Goal: Task Accomplishment & Management: Manage account settings

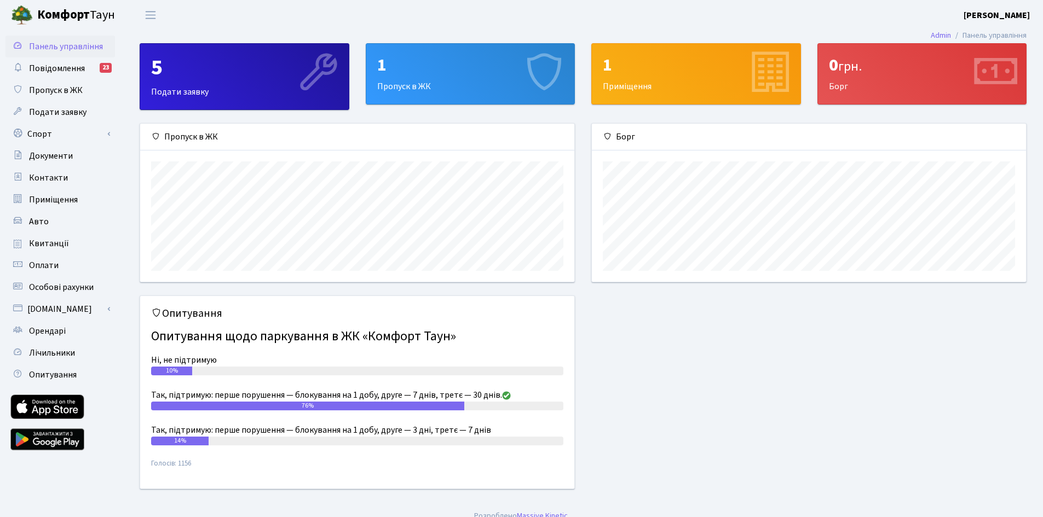
scroll to position [158, 434]
click at [52, 92] on span "Пропуск в ЖК" at bounding box center [56, 90] width 54 height 12
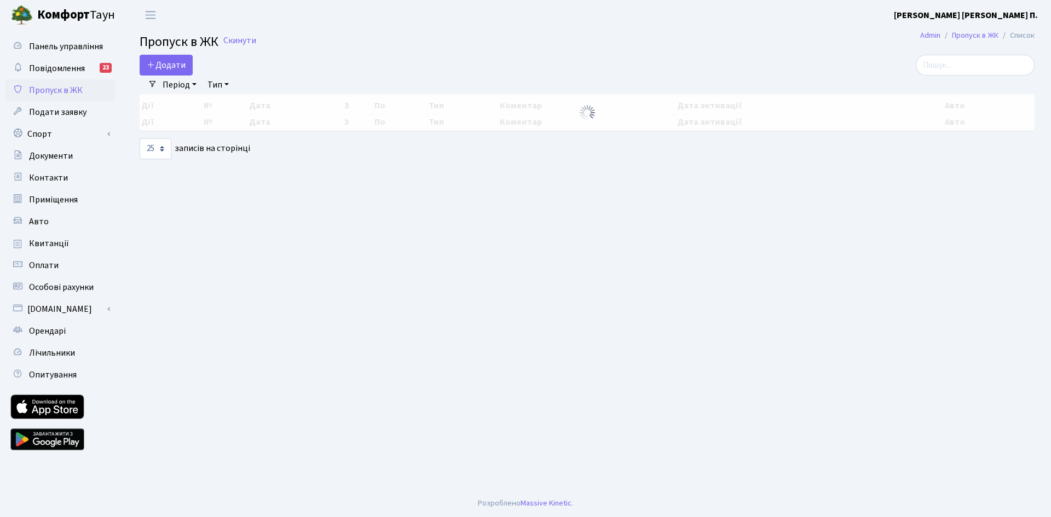
select select "25"
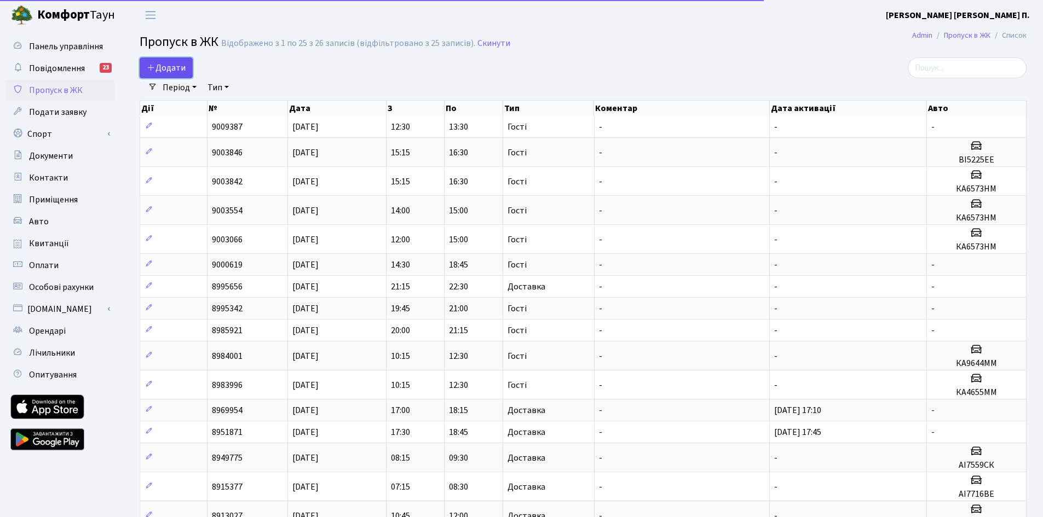
click at [154, 62] on span "Додати" at bounding box center [166, 68] width 39 height 12
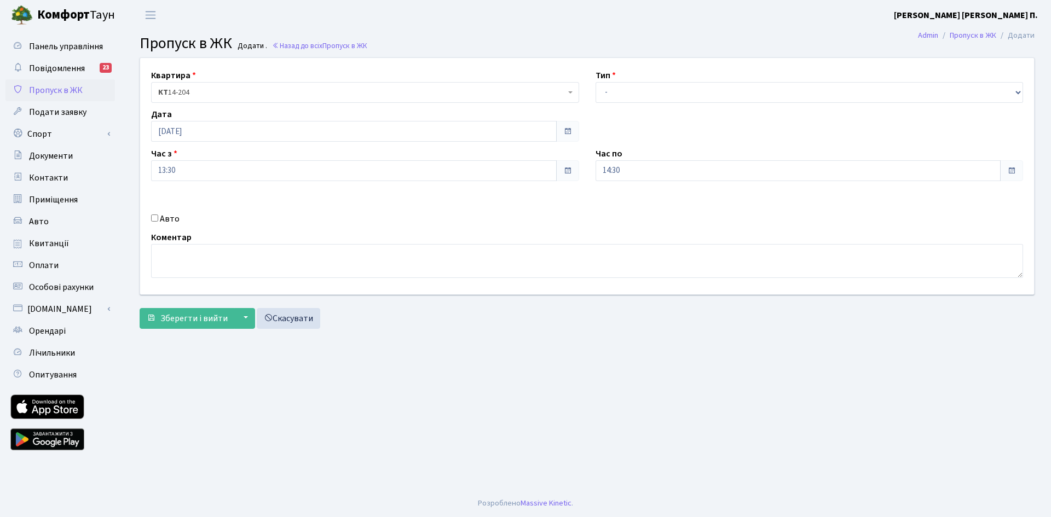
click at [159, 219] on div "Авто" at bounding box center [365, 218] width 444 height 13
click at [150, 217] on div "Авто" at bounding box center [365, 218] width 444 height 13
click at [152, 219] on input "Авто" at bounding box center [154, 218] width 7 height 7
checkbox input "true"
click at [679, 215] on input "text" at bounding box center [809, 209] width 428 height 21
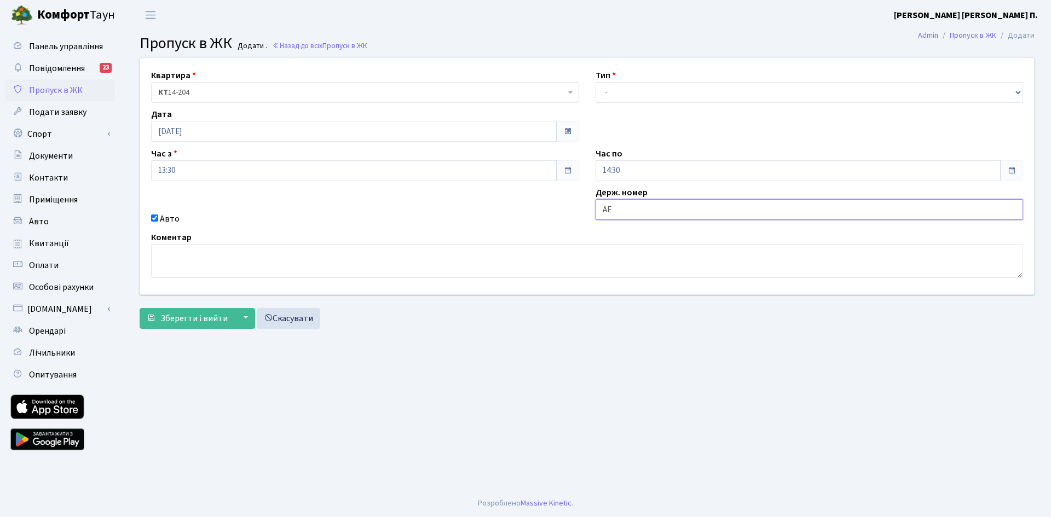
type input "A"
type input "АЕ5285РЕ"
click at [209, 320] on span "Зберегти і вийти" at bounding box center [193, 318] width 67 height 12
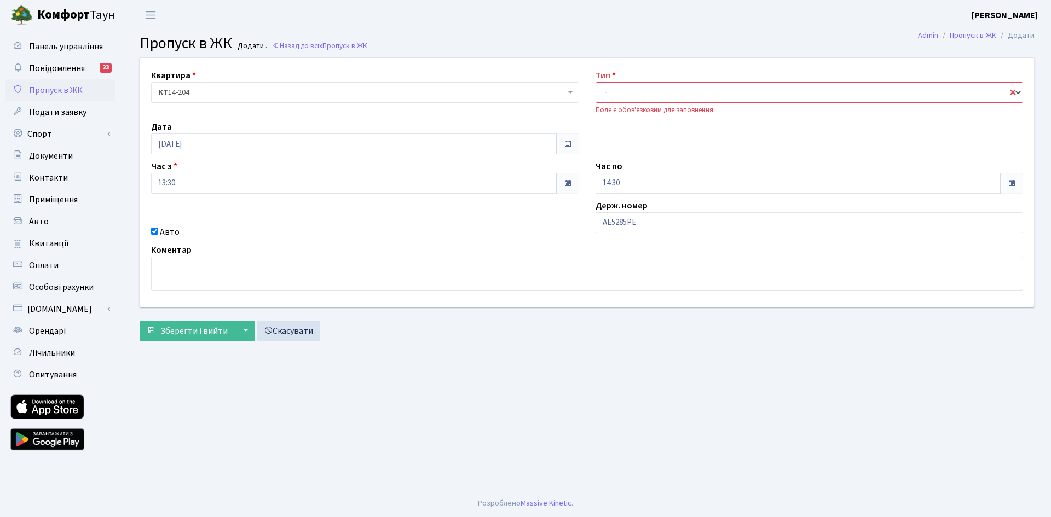
click at [649, 94] on select "- Доставка Таксі Гості Сервіс" at bounding box center [809, 92] width 428 height 21
select select "2"
click at [595, 82] on select "- Доставка Таксі Гості Сервіс" at bounding box center [809, 92] width 428 height 21
click at [202, 332] on span "Зберегти і вийти" at bounding box center [193, 331] width 67 height 12
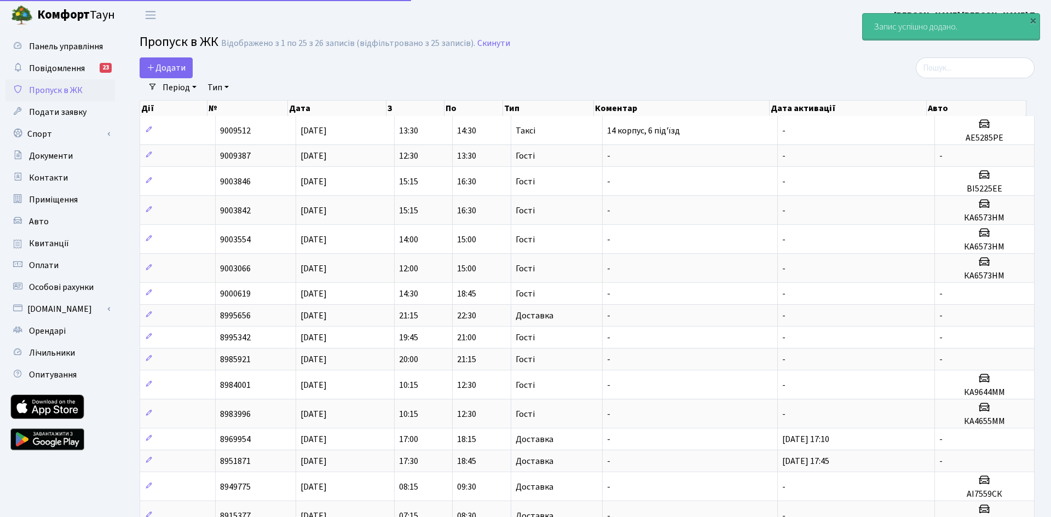
select select "25"
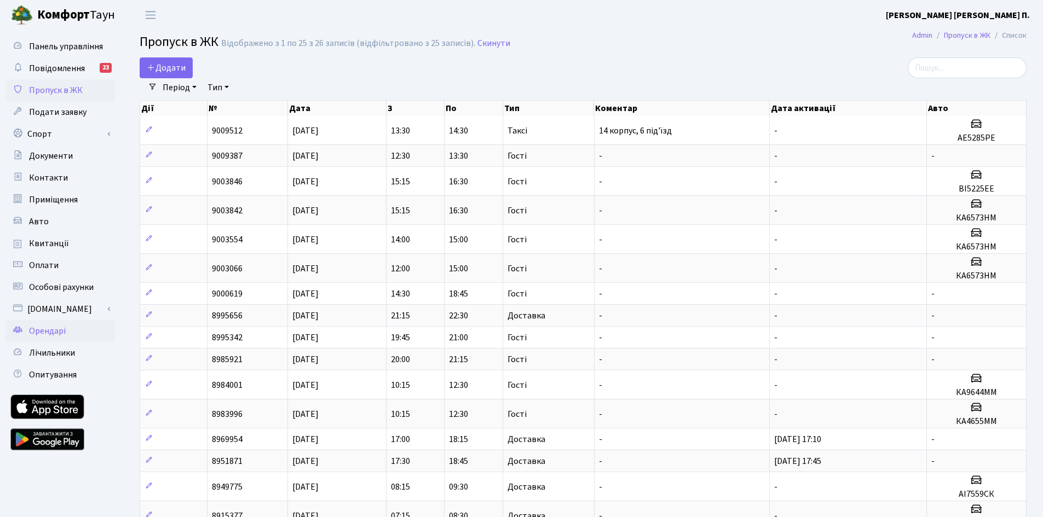
click at [51, 326] on span "Орендарі" at bounding box center [47, 331] width 37 height 12
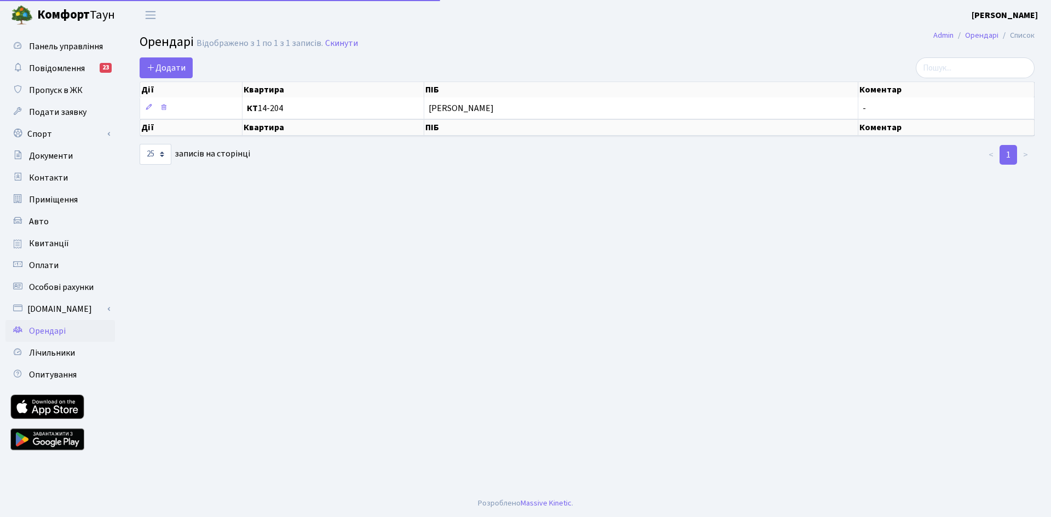
select select "25"
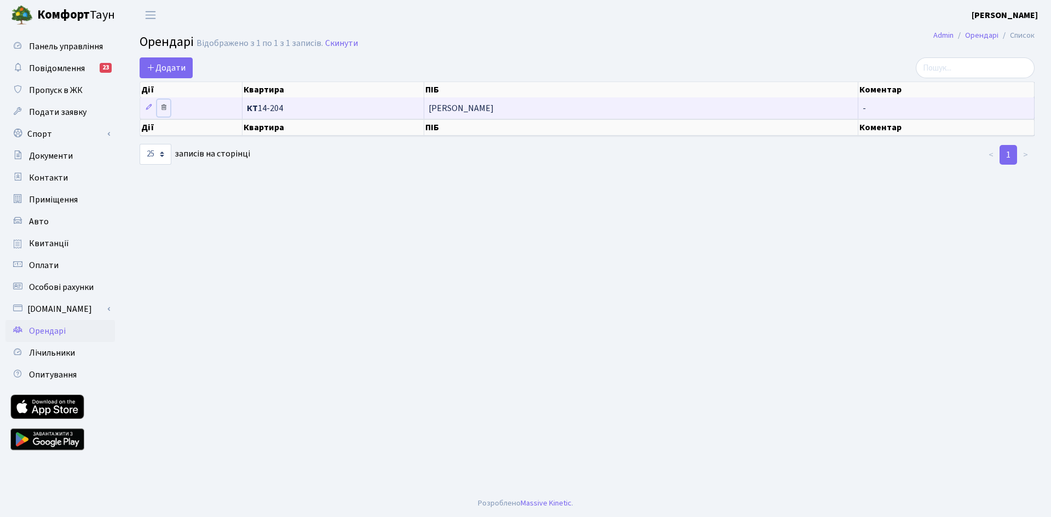
click at [161, 108] on icon at bounding box center [164, 107] width 8 height 8
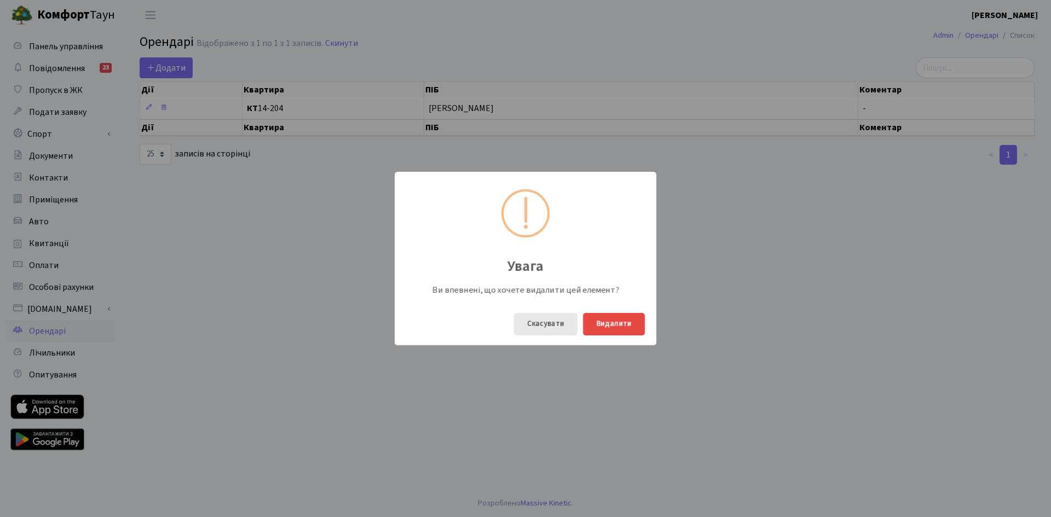
click at [542, 325] on button "Скасувати" at bounding box center [545, 324] width 63 height 22
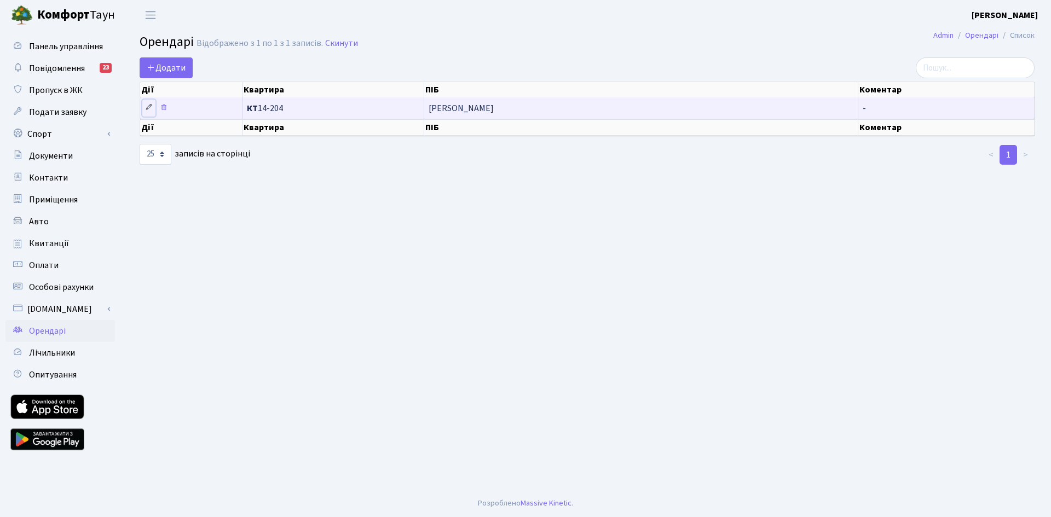
click at [146, 108] on icon at bounding box center [149, 107] width 8 height 8
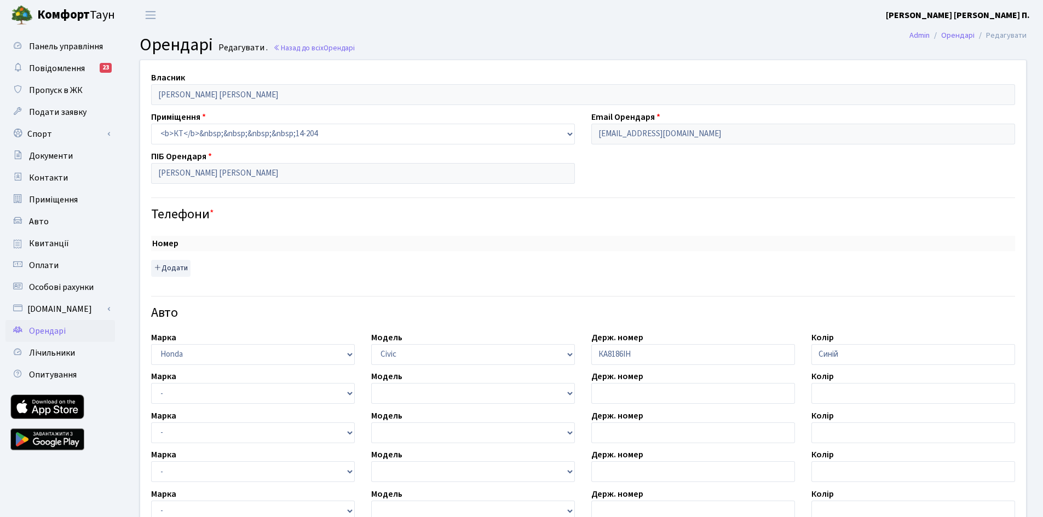
select select "900"
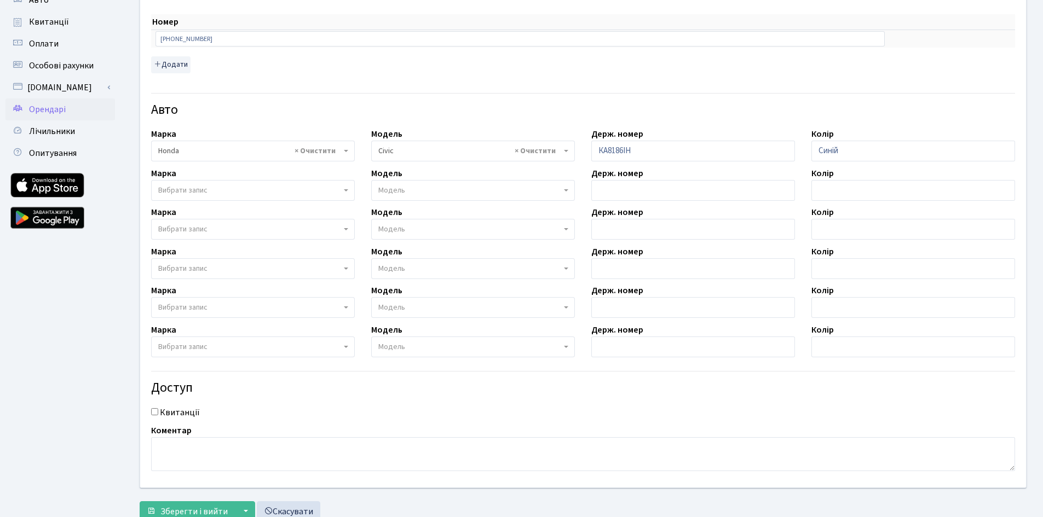
scroll to position [150, 0]
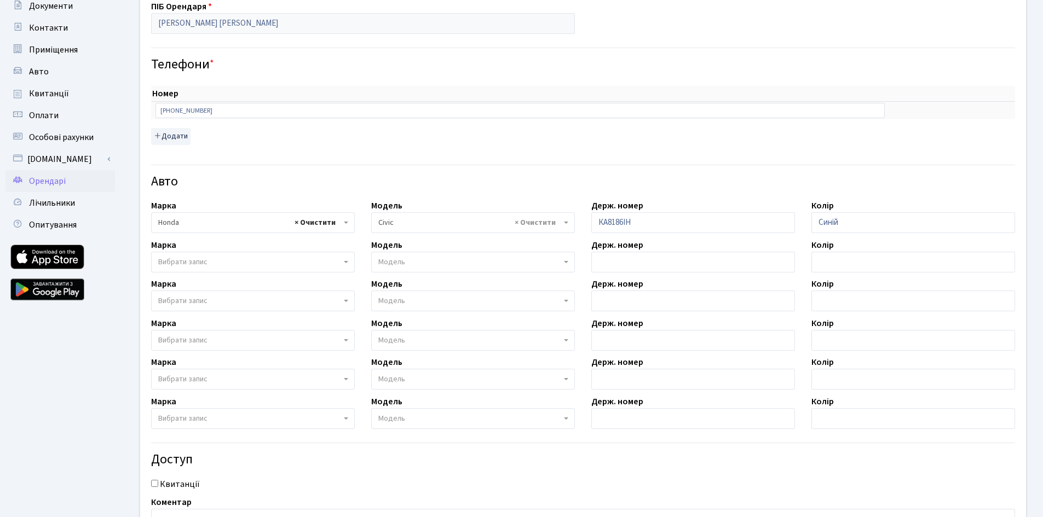
select select
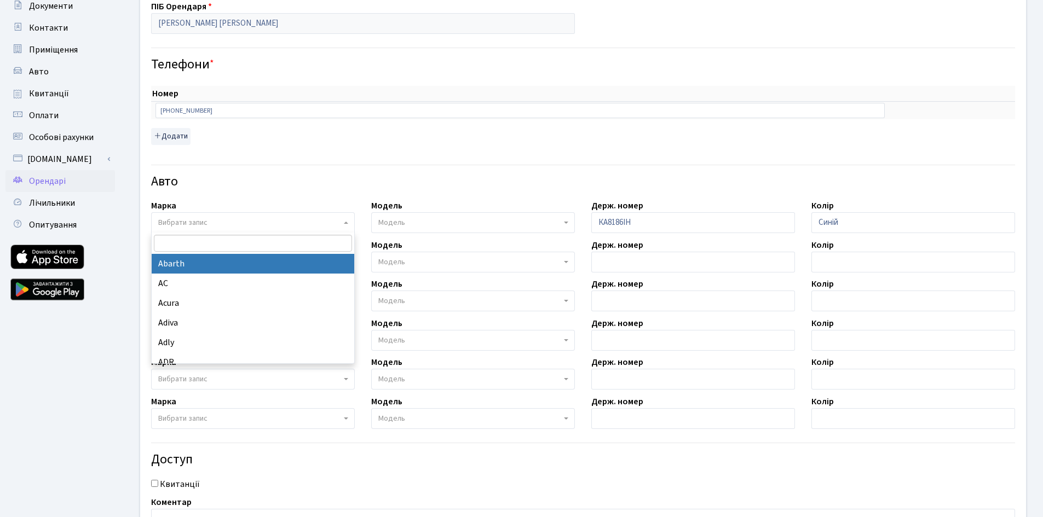
click at [364, 184] on h4 "Авто" at bounding box center [583, 182] width 864 height 16
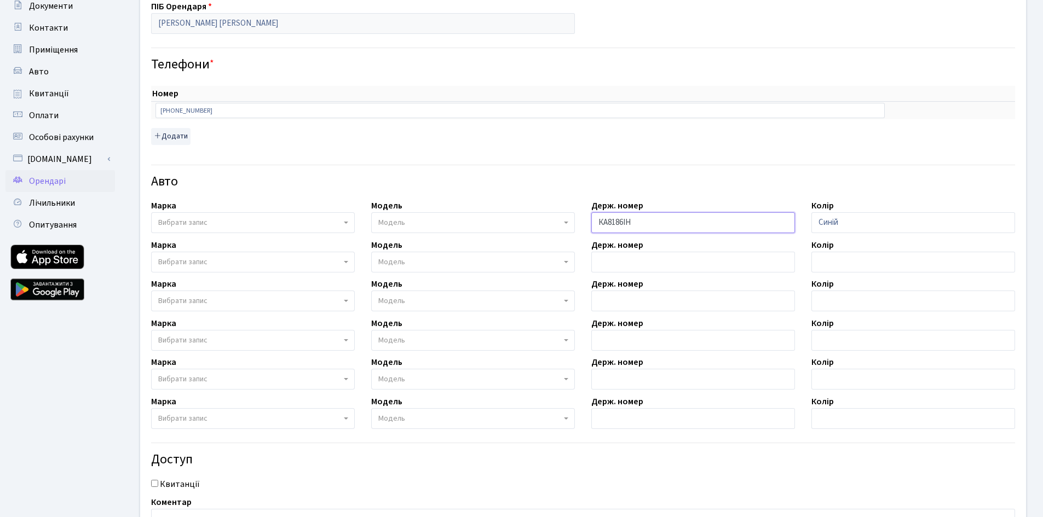
click at [697, 221] on input "КА8186ІН" at bounding box center [693, 222] width 204 height 21
click at [674, 220] on input "КА8186ІН" at bounding box center [693, 222] width 204 height 21
click at [836, 229] on input "Синій" at bounding box center [913, 222] width 204 height 21
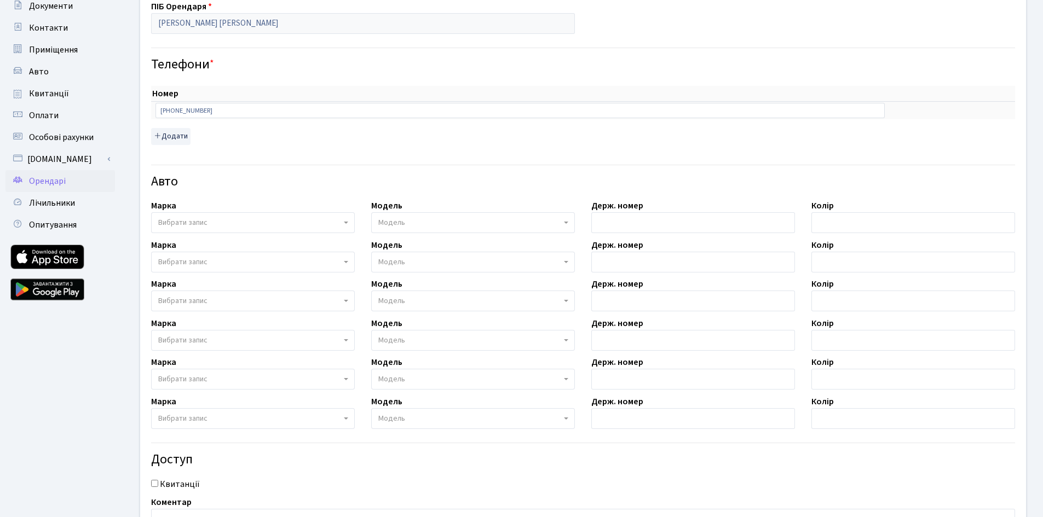
click at [693, 177] on h4 "Авто" at bounding box center [583, 182] width 864 height 16
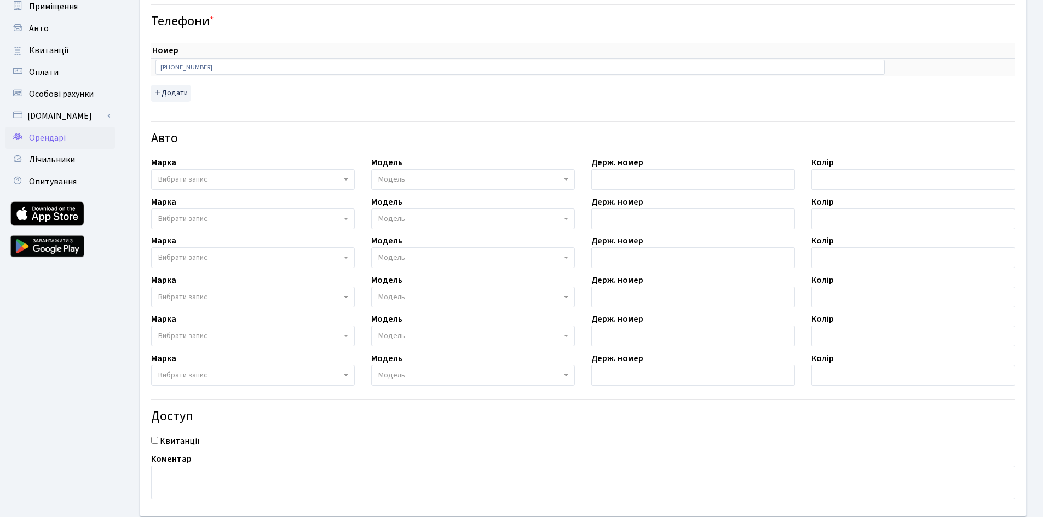
scroll to position [259, 0]
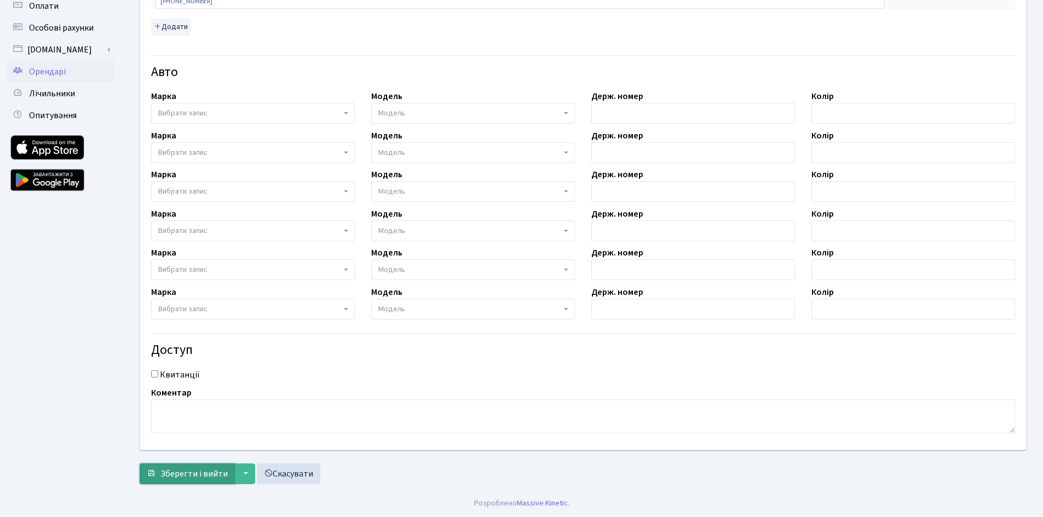
click at [205, 474] on span "Зберегти і вийти" at bounding box center [193, 474] width 67 height 12
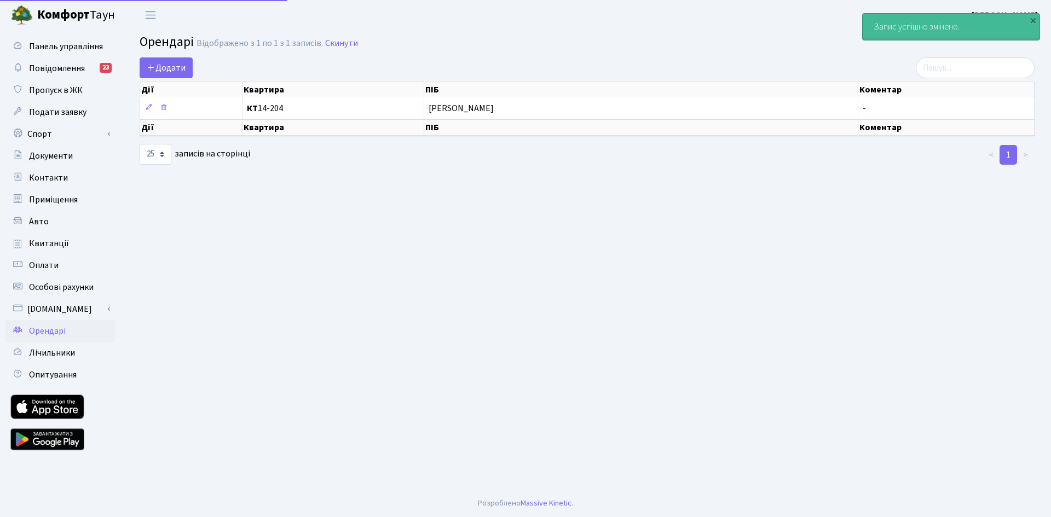
select select "25"
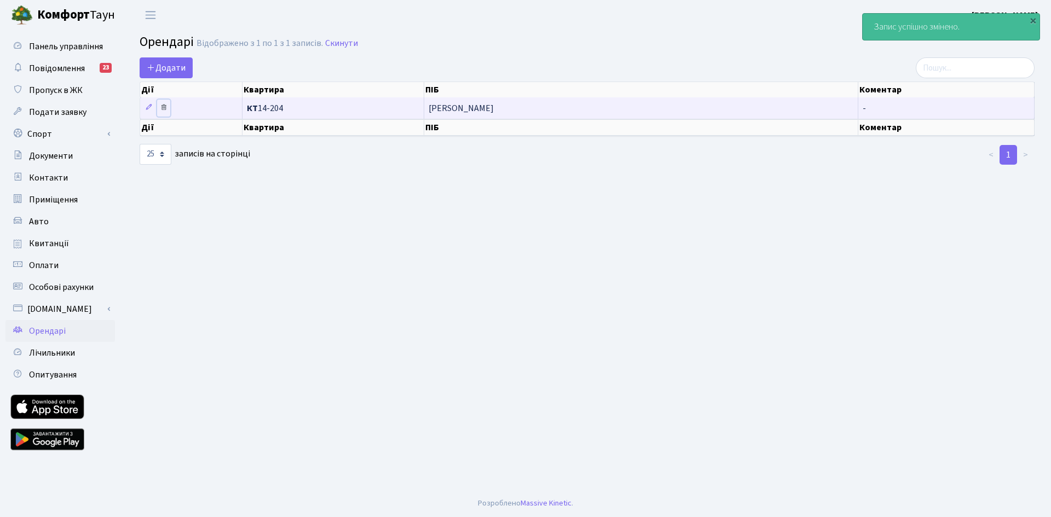
click at [165, 107] on icon at bounding box center [164, 107] width 8 height 8
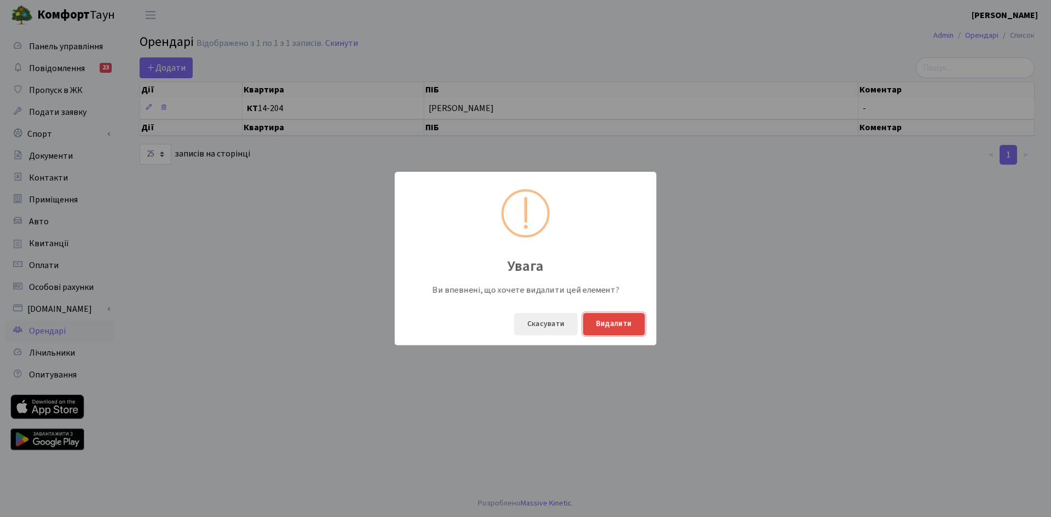
click at [627, 327] on button "Видалити" at bounding box center [614, 324] width 62 height 22
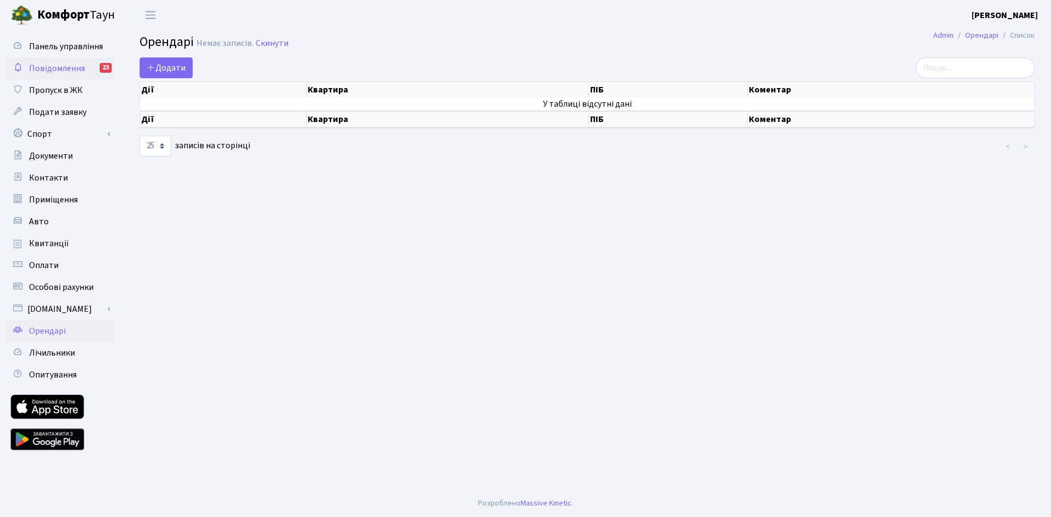
click at [60, 70] on span "Повідомлення" at bounding box center [57, 68] width 56 height 12
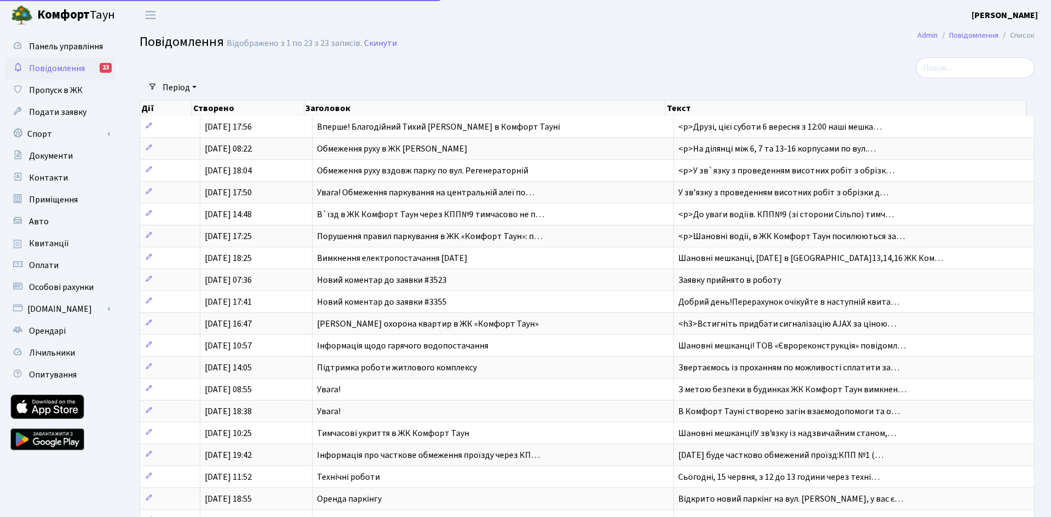
select select "25"
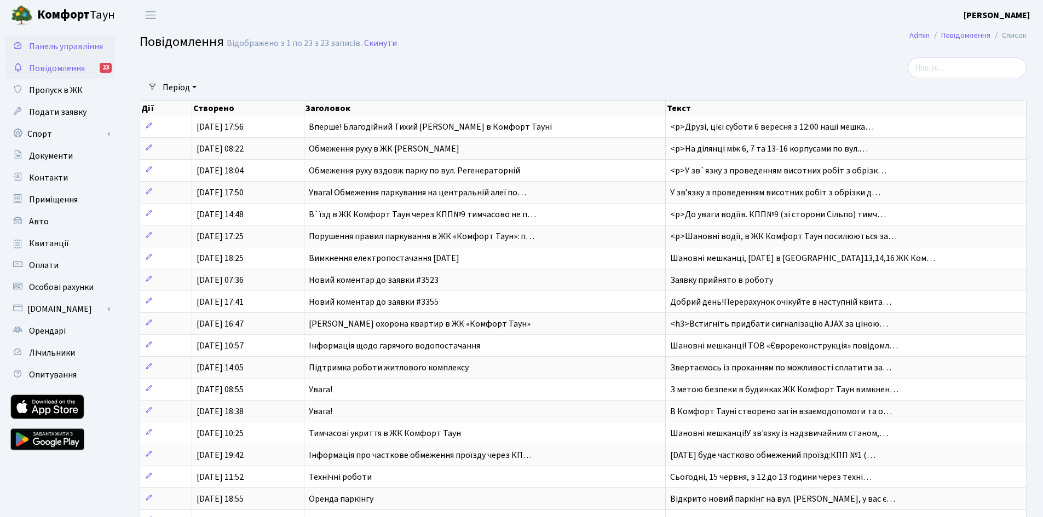
click at [67, 44] on span "Панель управління" at bounding box center [66, 46] width 74 height 12
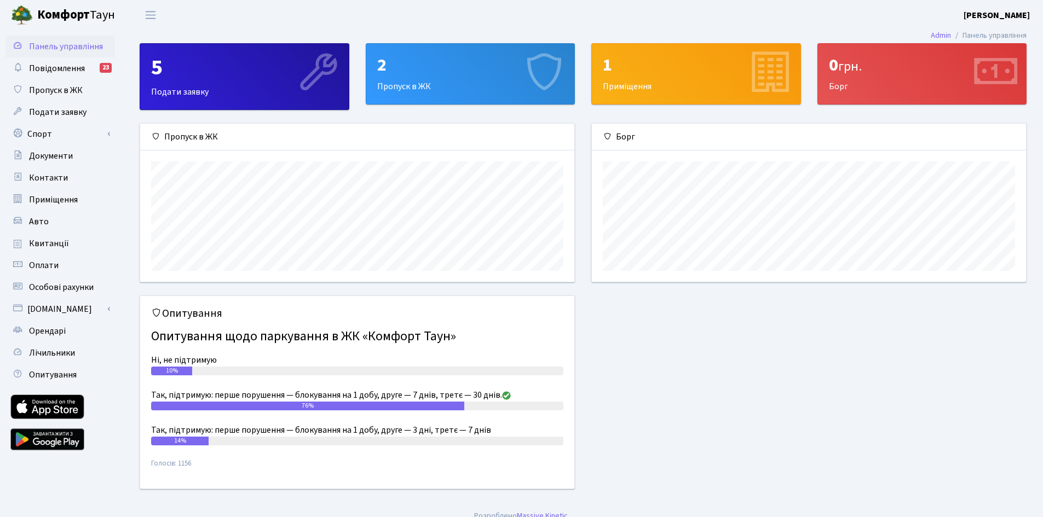
scroll to position [158, 434]
click at [71, 50] on span "Панель управління" at bounding box center [66, 46] width 74 height 12
click at [63, 65] on span "Повідомлення" at bounding box center [57, 68] width 56 height 12
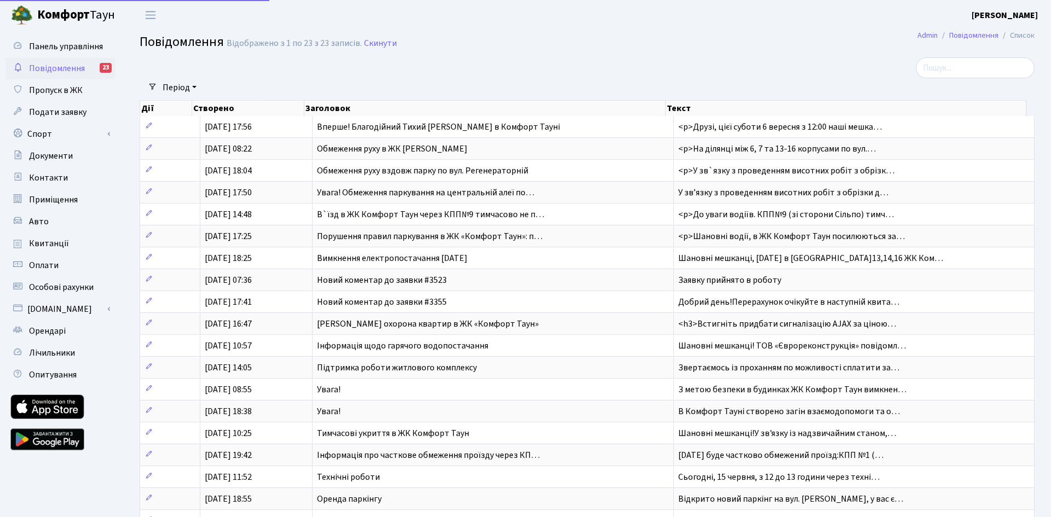
select select "25"
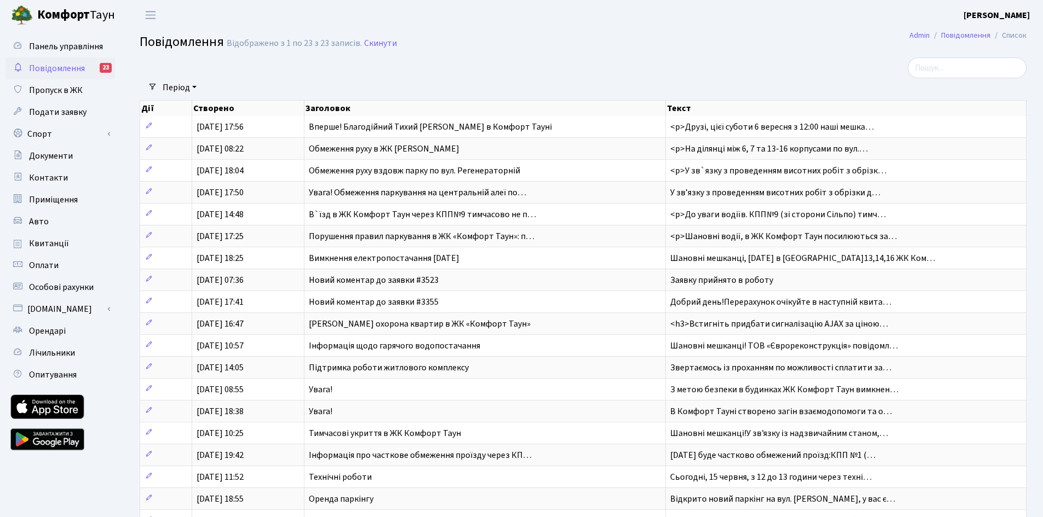
click at [71, 20] on b "Комфорт" at bounding box center [63, 15] width 53 height 18
